Goal: Task Accomplishment & Management: Complete application form

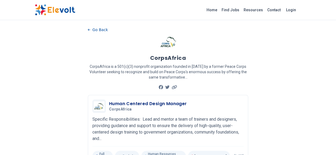
scroll to position [6, 0]
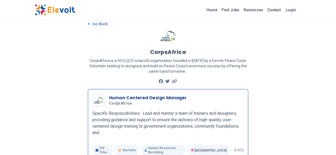
click at [147, 97] on h3 "Human Centered Design Manager" at bounding box center [148, 98] width 78 height 6
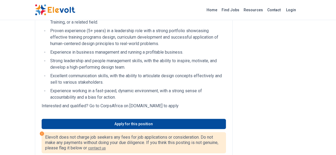
scroll to position [224, 0]
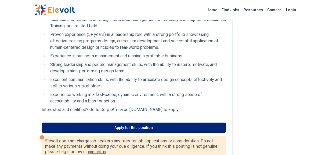
drag, startPoint x: 153, startPoint y: 122, endPoint x: 153, endPoint y: 125, distance: 3.0
click at [153, 125] on div "Apply for this position" at bounding box center [134, 124] width 184 height 17
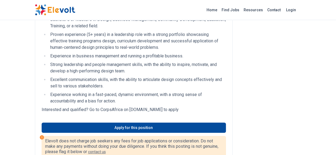
click at [155, 109] on p "Interested and qualified? Go to CorpsAfrica on [DOMAIN_NAME] to apply" at bounding box center [134, 110] width 184 height 6
drag, startPoint x: 183, startPoint y: 110, endPoint x: 101, endPoint y: 108, distance: 82.5
click at [101, 108] on p "Interested and qualified? Go to CorpsAfrica on [DOMAIN_NAME] to apply" at bounding box center [134, 110] width 184 height 6
